Goal: Browse casually

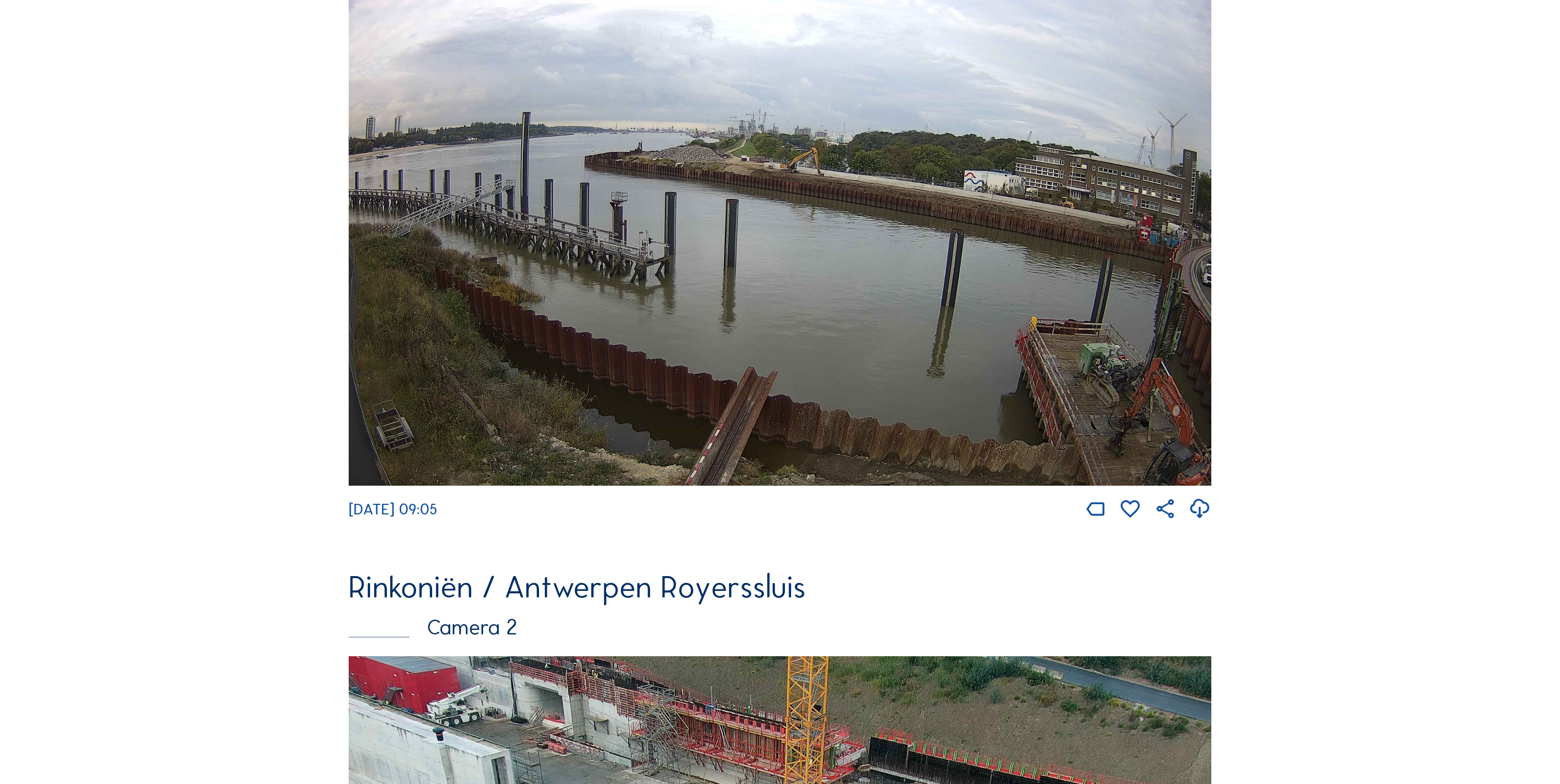
scroll to position [171, 0]
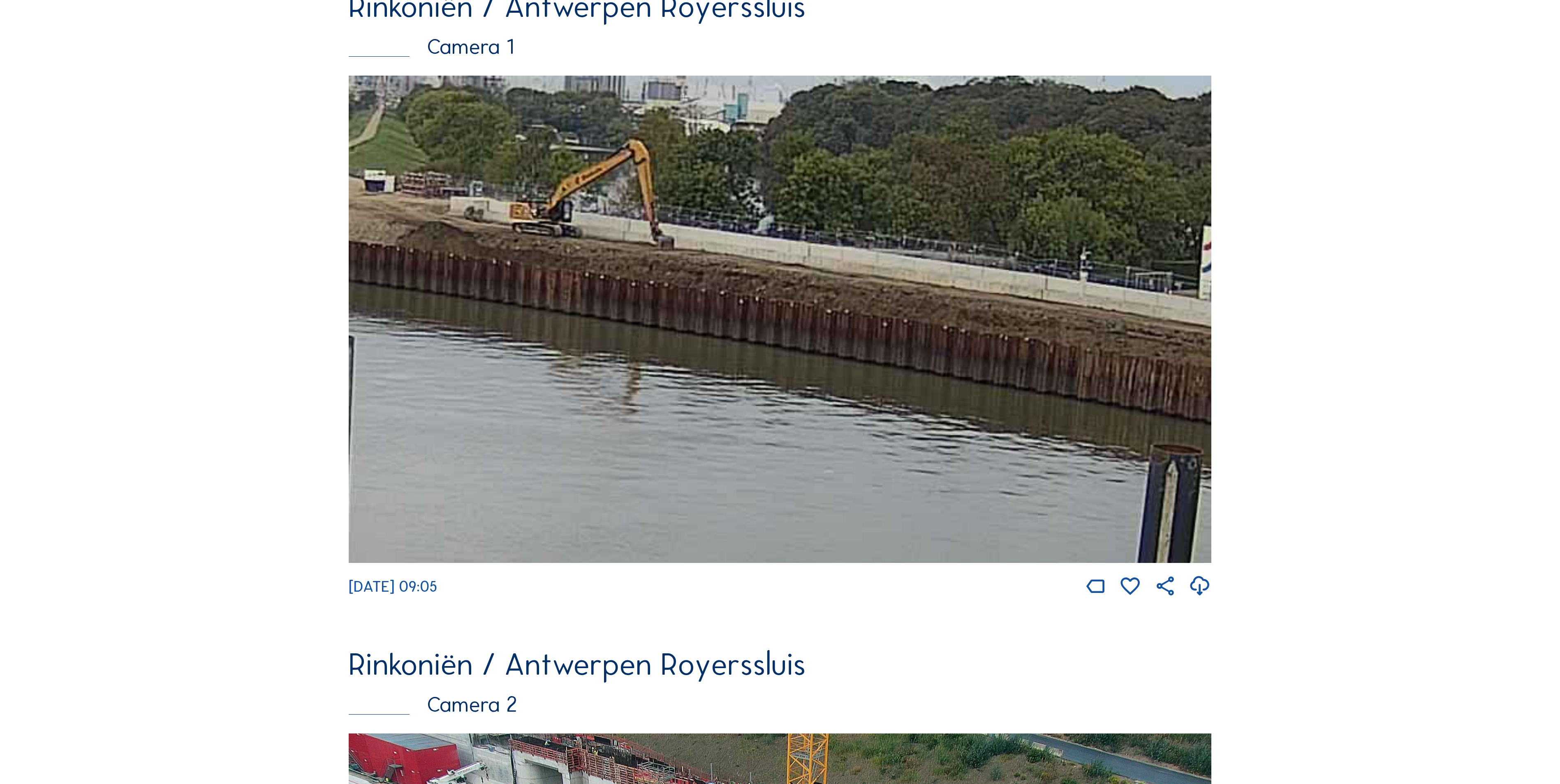
drag, startPoint x: 1025, startPoint y: 315, endPoint x: 789, endPoint y: 194, distance: 265.2
click at [789, 194] on img at bounding box center [780, 320] width 862 height 488
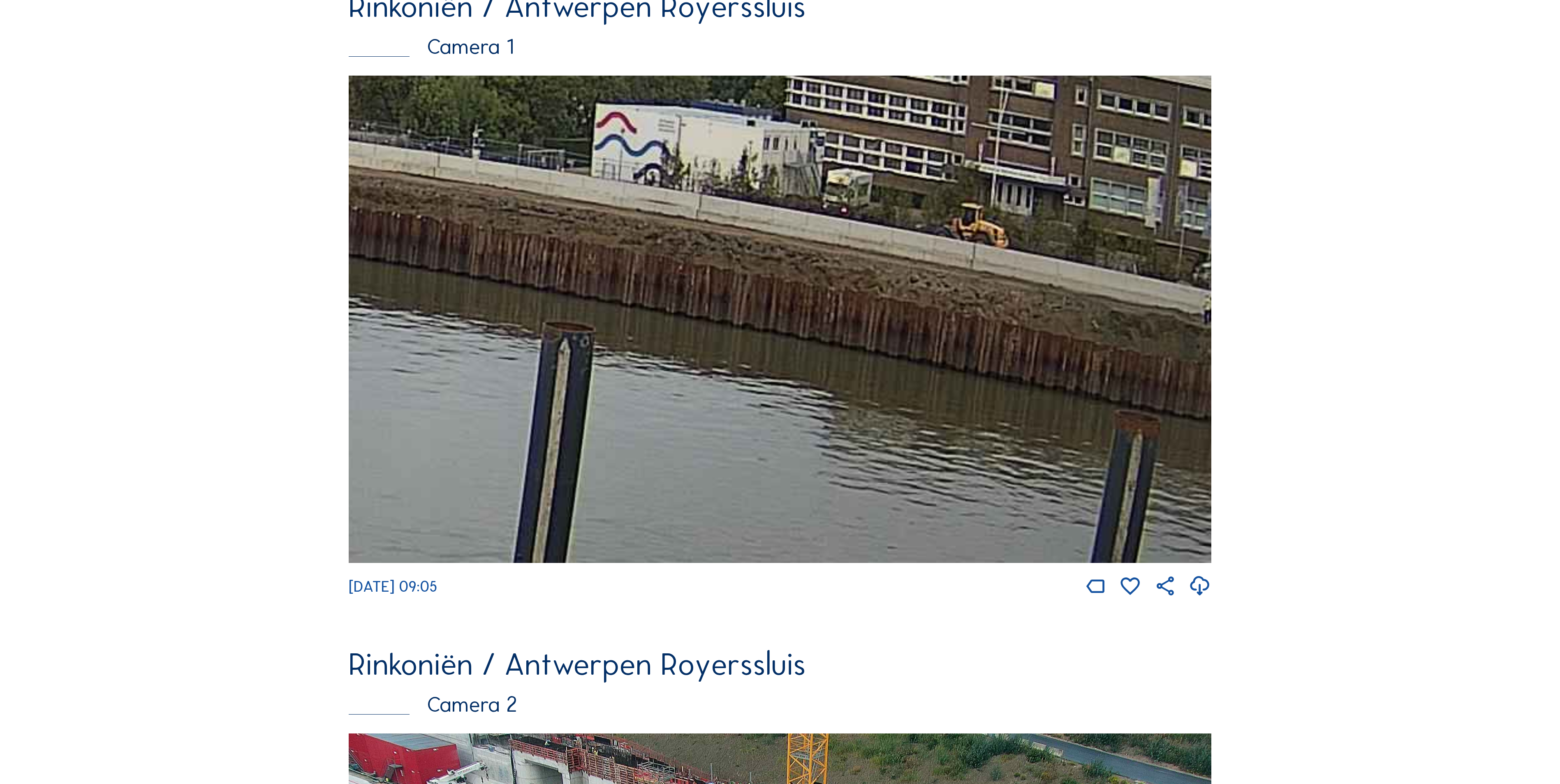
drag, startPoint x: 1069, startPoint y: 280, endPoint x: 479, endPoint y: 163, distance: 601.5
click at [479, 163] on img at bounding box center [780, 320] width 862 height 488
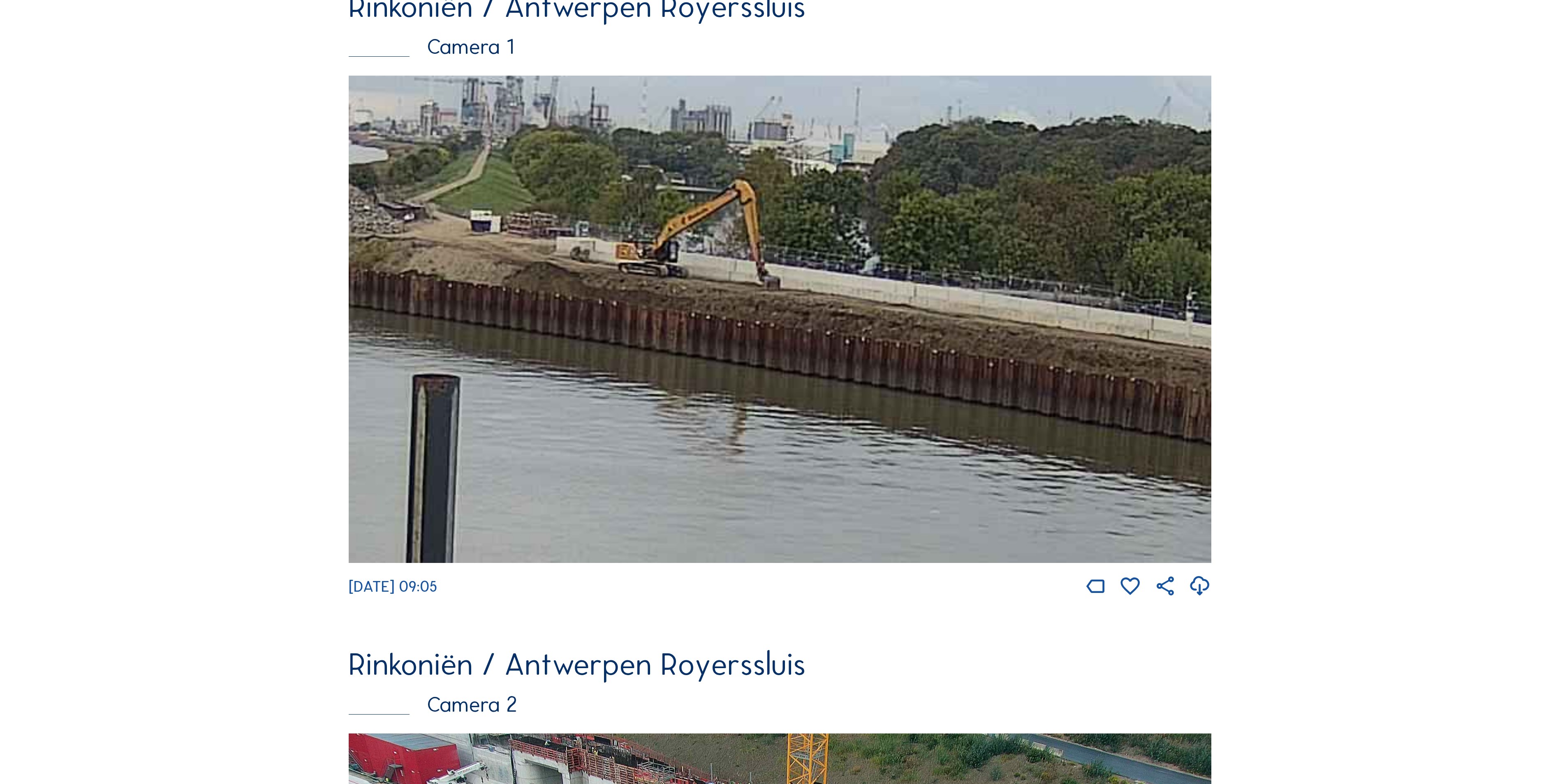
drag, startPoint x: 911, startPoint y: 271, endPoint x: 1759, endPoint y: 460, distance: 868.8
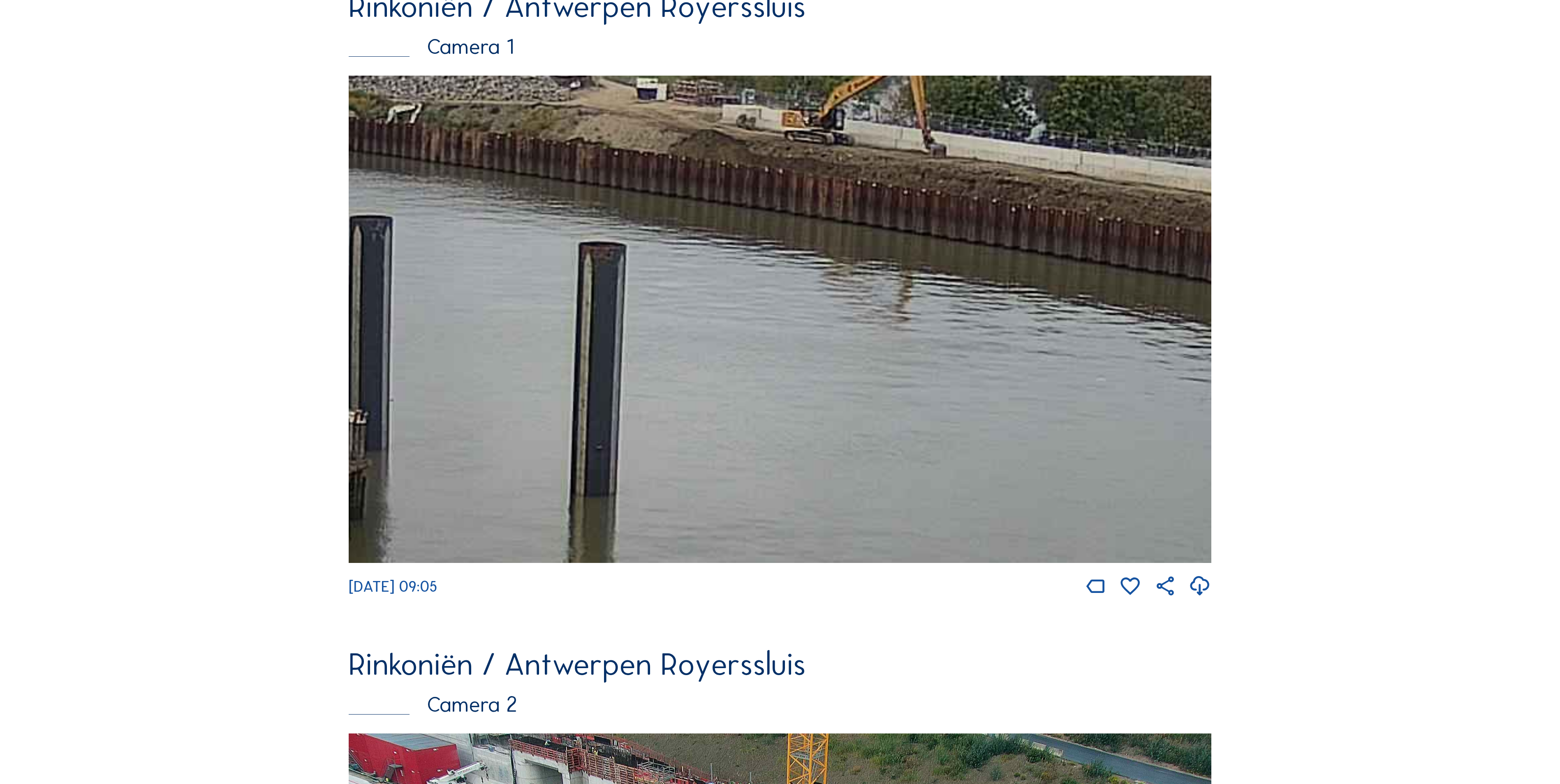
drag, startPoint x: 855, startPoint y: 402, endPoint x: 660, endPoint y: 243, distance: 251.6
click at [660, 243] on img at bounding box center [780, 320] width 862 height 488
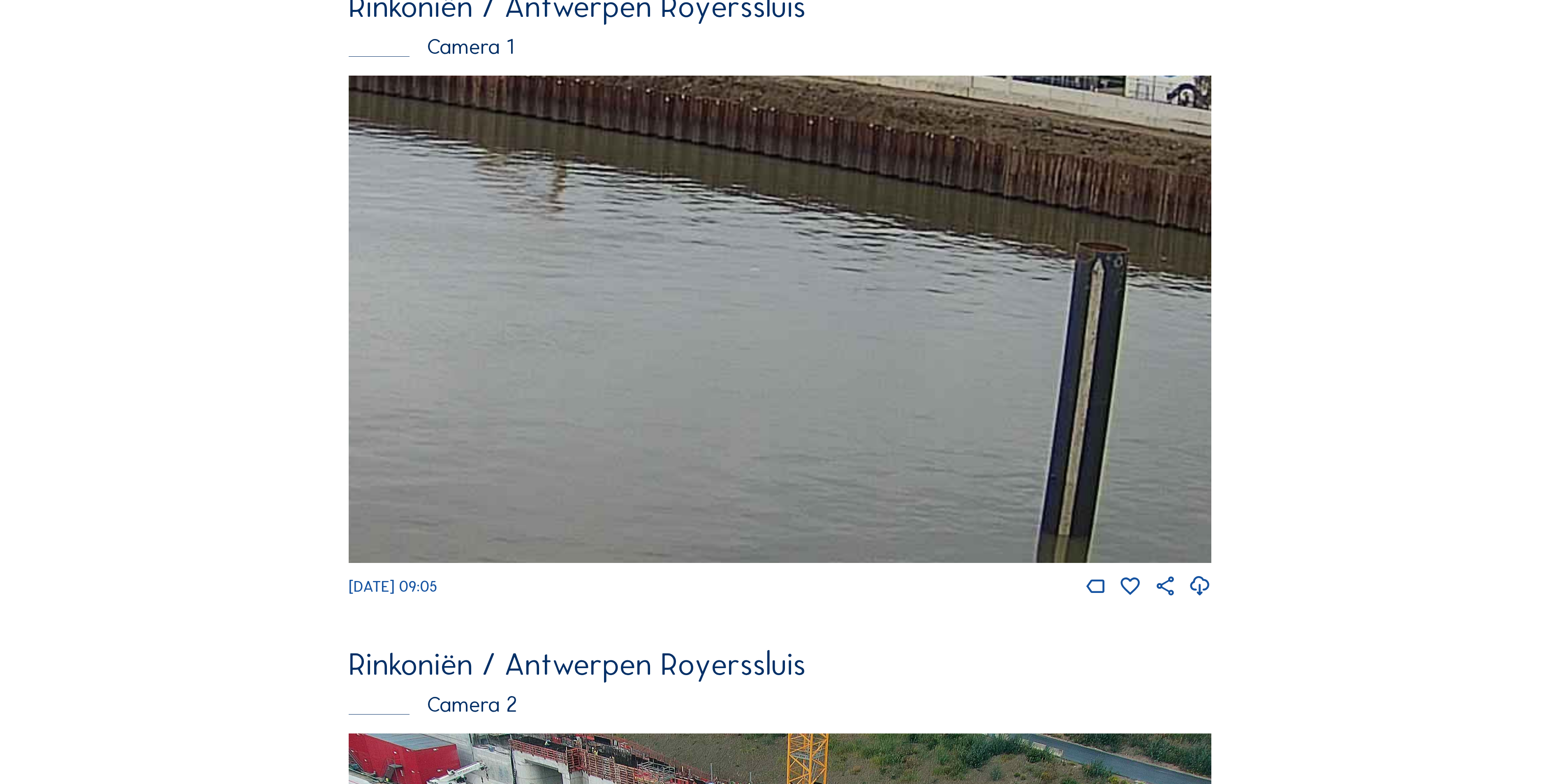
drag, startPoint x: 1073, startPoint y: 358, endPoint x: 176, endPoint y: 232, distance: 905.8
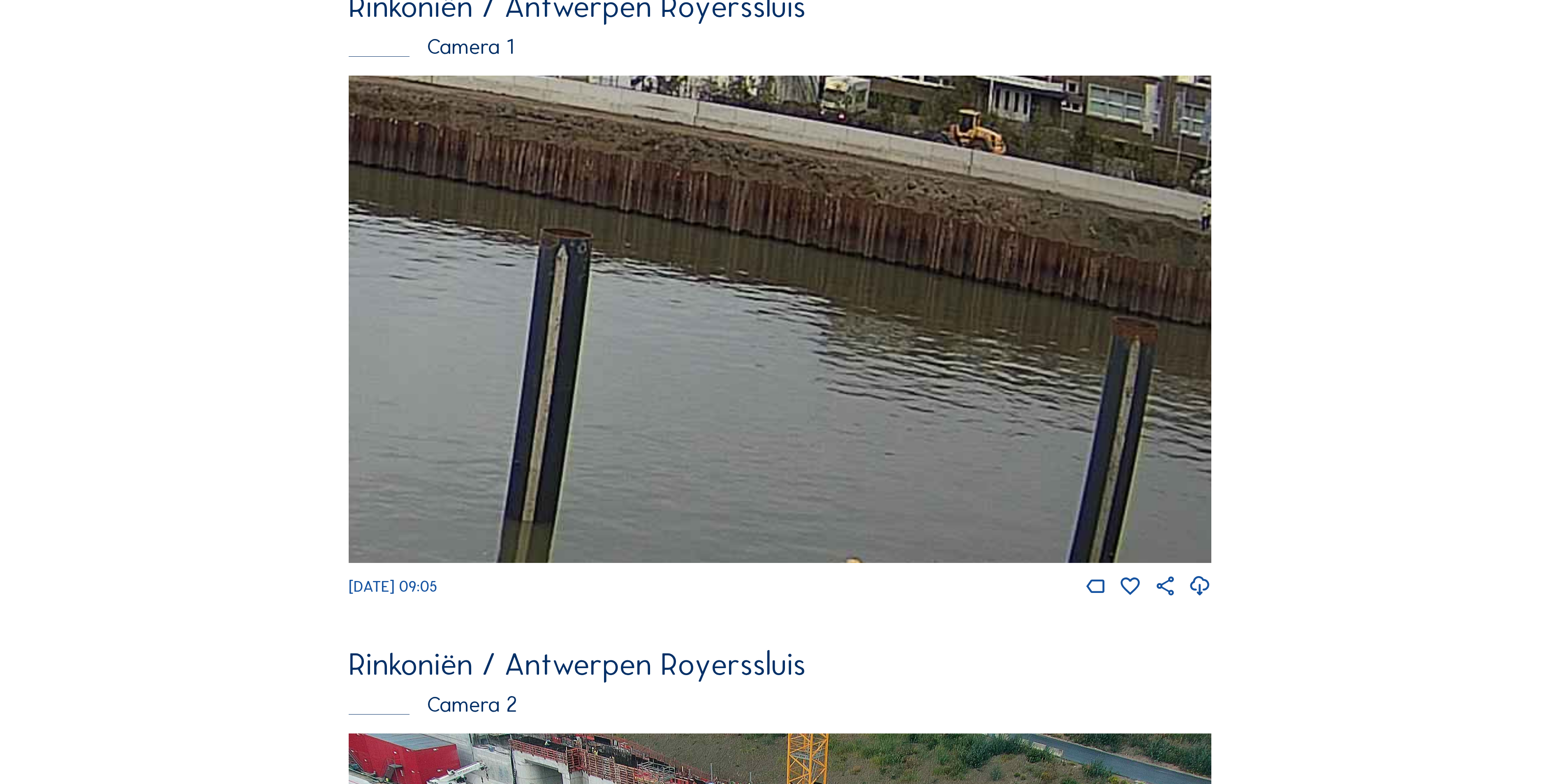
drag, startPoint x: 832, startPoint y: 336, endPoint x: 558, endPoint y: 281, distance: 279.5
click at [637, 304] on img at bounding box center [780, 320] width 862 height 488
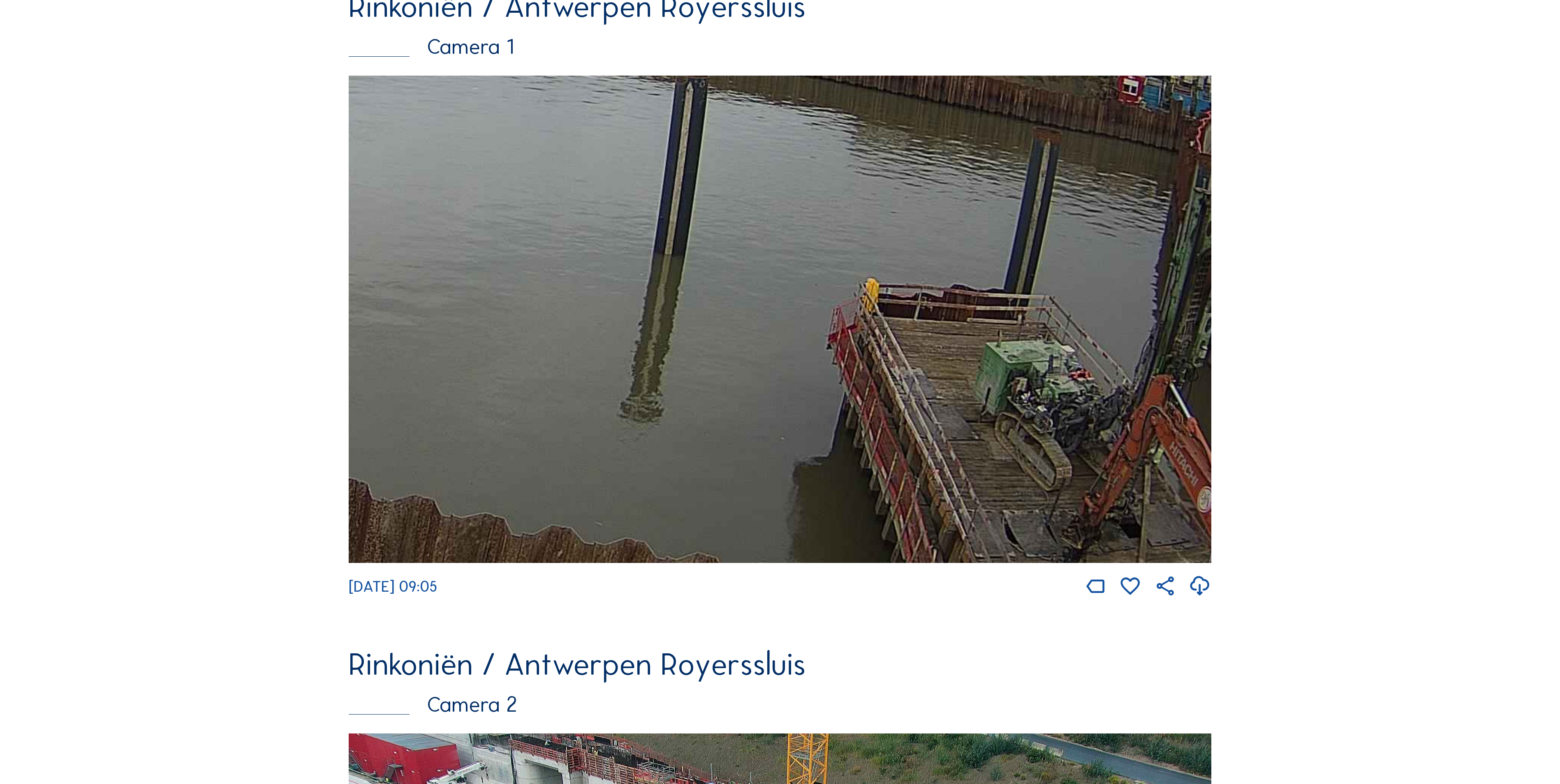
drag, startPoint x: 1098, startPoint y: 494, endPoint x: 962, endPoint y: 283, distance: 251.0
click at [967, 290] on img at bounding box center [780, 320] width 862 height 488
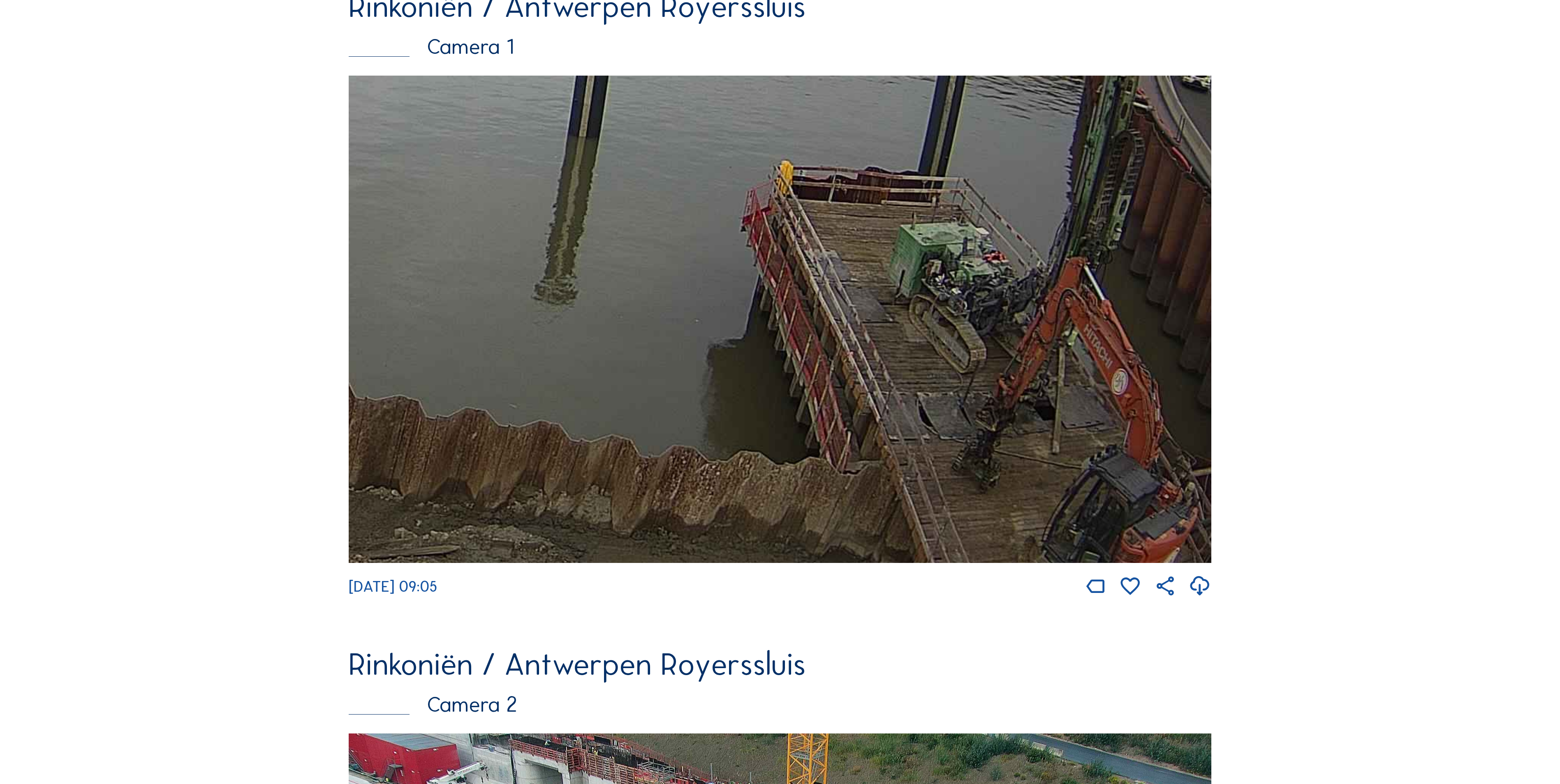
drag, startPoint x: 1084, startPoint y: 482, endPoint x: 1043, endPoint y: 409, distance: 83.7
click at [1043, 409] on img at bounding box center [780, 320] width 862 height 488
